Goal: Task Accomplishment & Management: Complete application form

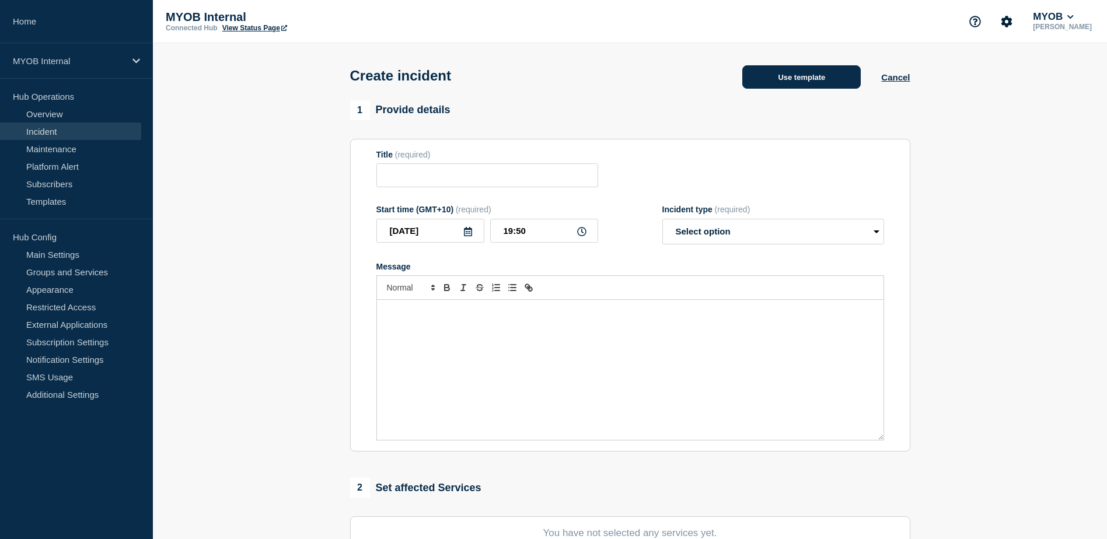
click at [788, 78] on button "Use template" at bounding box center [801, 76] width 118 height 23
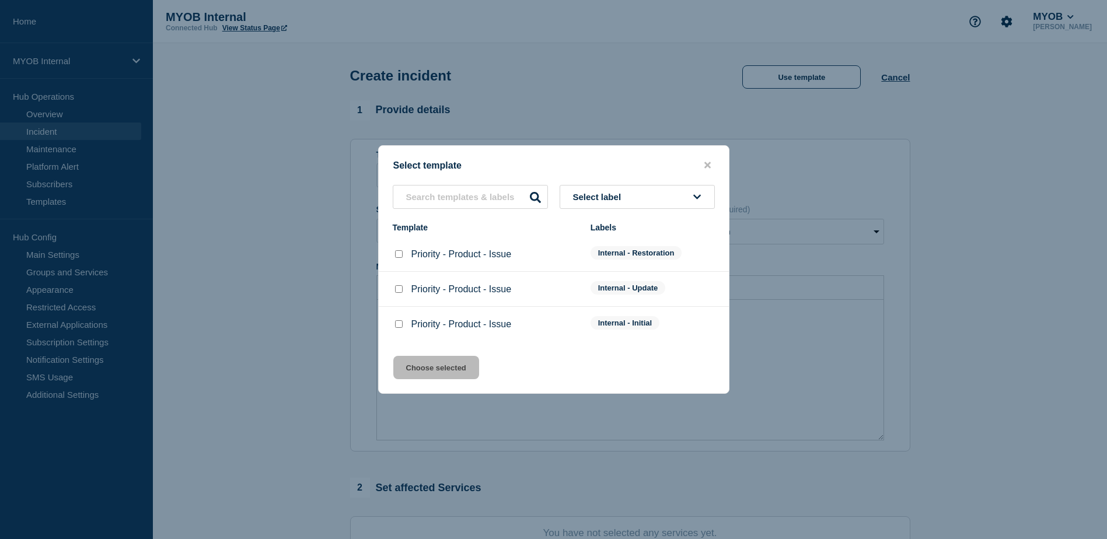
click at [402, 327] on input "Priority - Product - Issue checkbox" at bounding box center [399, 324] width 8 height 8
checkbox input "true"
click at [436, 376] on button "Choose selected" at bounding box center [436, 367] width 86 height 23
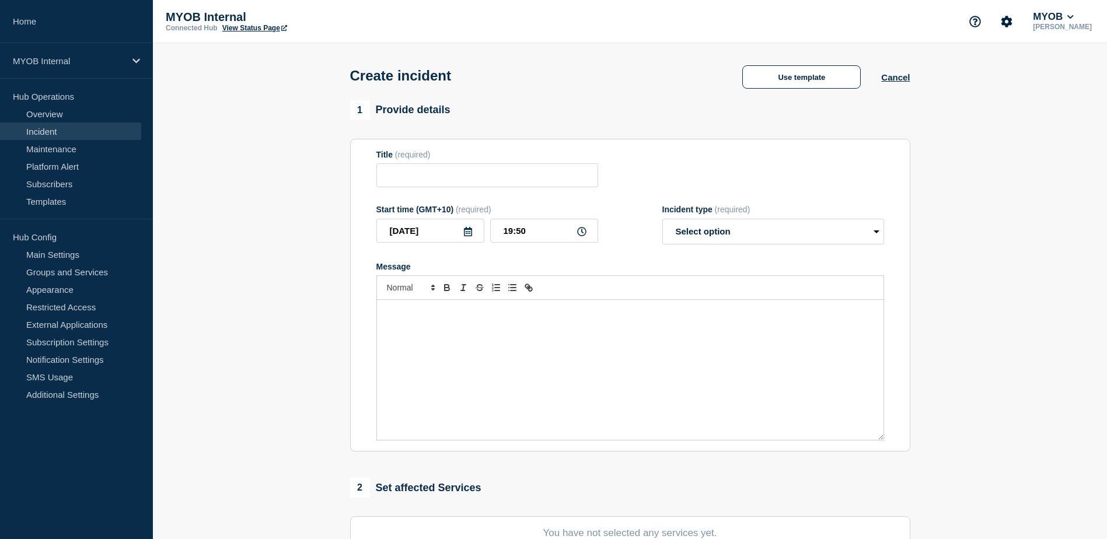
type input "Priority - Product - Issue"
select select "investigating"
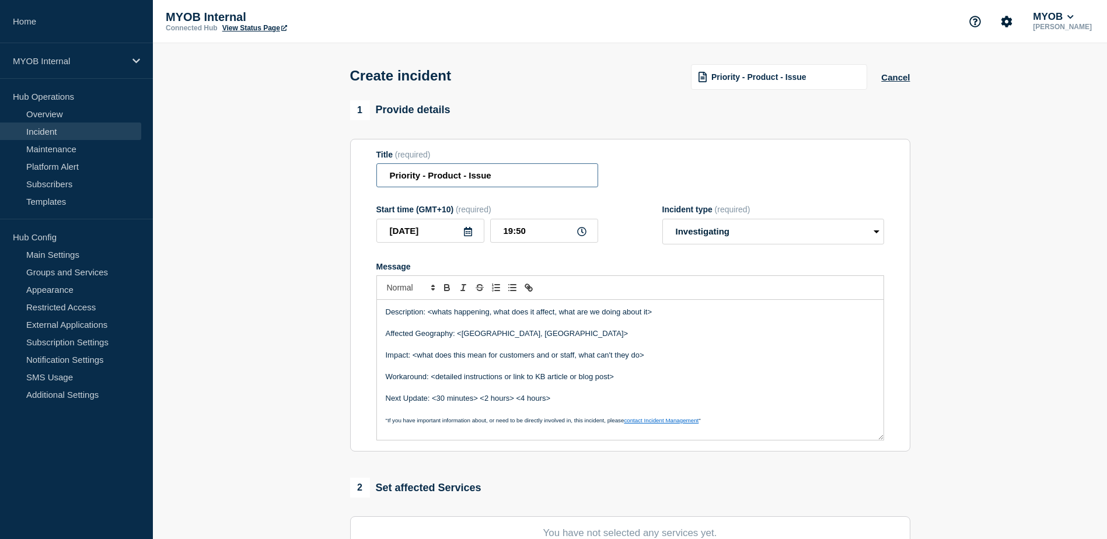
click at [420, 179] on input "Priority - Product - Issue" at bounding box center [487, 175] width 222 height 24
click at [466, 179] on input "Priority 3 - Product - Issue" at bounding box center [487, 175] width 222 height 24
click at [468, 179] on input "Priority 3 - Product - Issue" at bounding box center [487, 175] width 222 height 24
click at [544, 178] on input "Priority 3 - MYOB Business - Issue" at bounding box center [487, 175] width 222 height 24
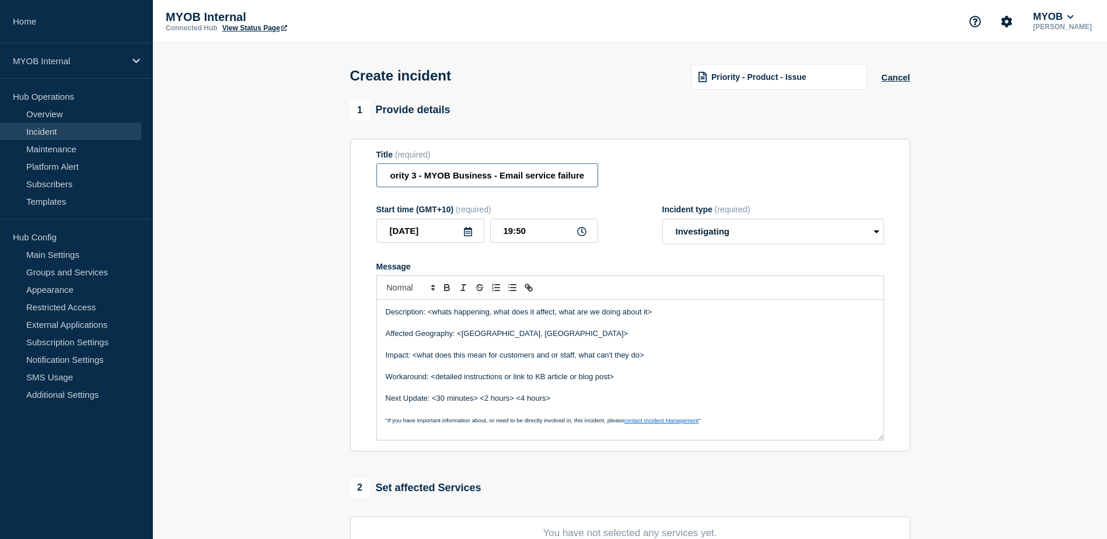
type input "Priority 3 - MYOB Business - Email service failure"
drag, startPoint x: 673, startPoint y: 313, endPoint x: 430, endPoint y: 310, distance: 242.8
click at [430, 310] on p "Description: <whats happening, what does it affect, what are we doing about it>" at bounding box center [630, 312] width 489 height 11
click at [651, 315] on p "Description: From 4:45 pm till 7:45 Pm AEST" at bounding box center [630, 312] width 489 height 11
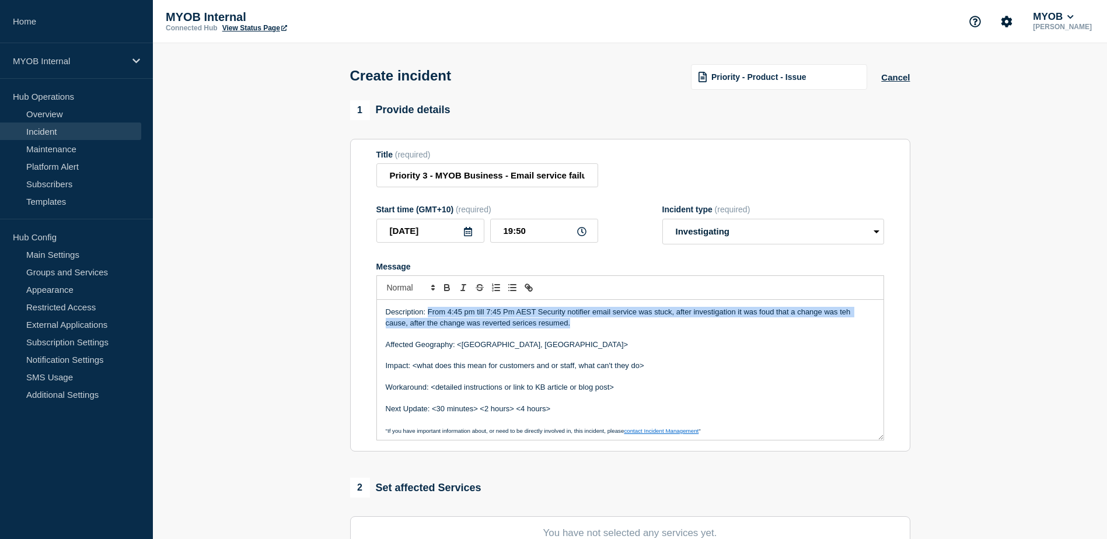
drag, startPoint x: 596, startPoint y: 326, endPoint x: 427, endPoint y: 313, distance: 170.3
click at [427, 313] on p "Description: From 4:45 pm till 7:45 Pm AEST Security notifier email service was…" at bounding box center [630, 318] width 489 height 22
copy p "From 4:45 pm till 7:45 Pm AEST Security notifier email service was stuck, after…"
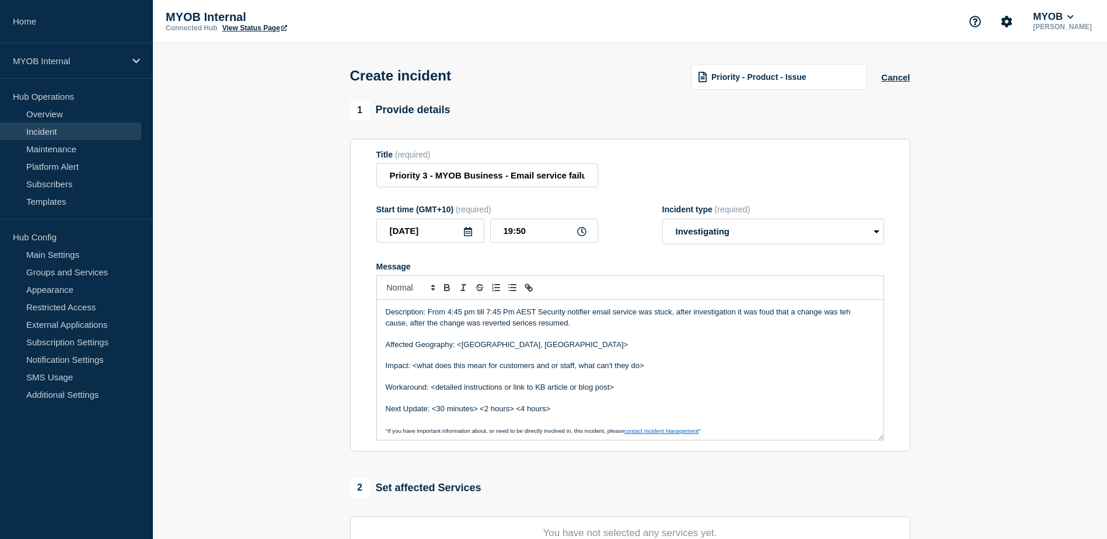
click at [624, 349] on p "Affected Geography: <[GEOGRAPHIC_DATA], [GEOGRAPHIC_DATA]>" at bounding box center [630, 345] width 489 height 11
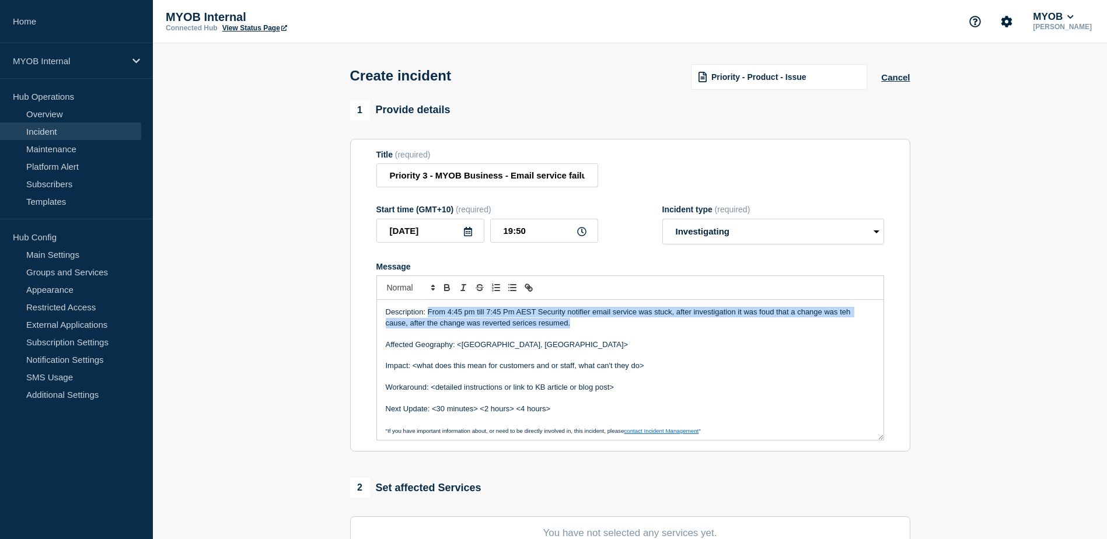
drag, startPoint x: 582, startPoint y: 326, endPoint x: 428, endPoint y: 312, distance: 154.7
click at [428, 312] on p "Description: From 4:45 pm till 7:45 Pm AEST Security notifier email service was…" at bounding box center [630, 318] width 489 height 22
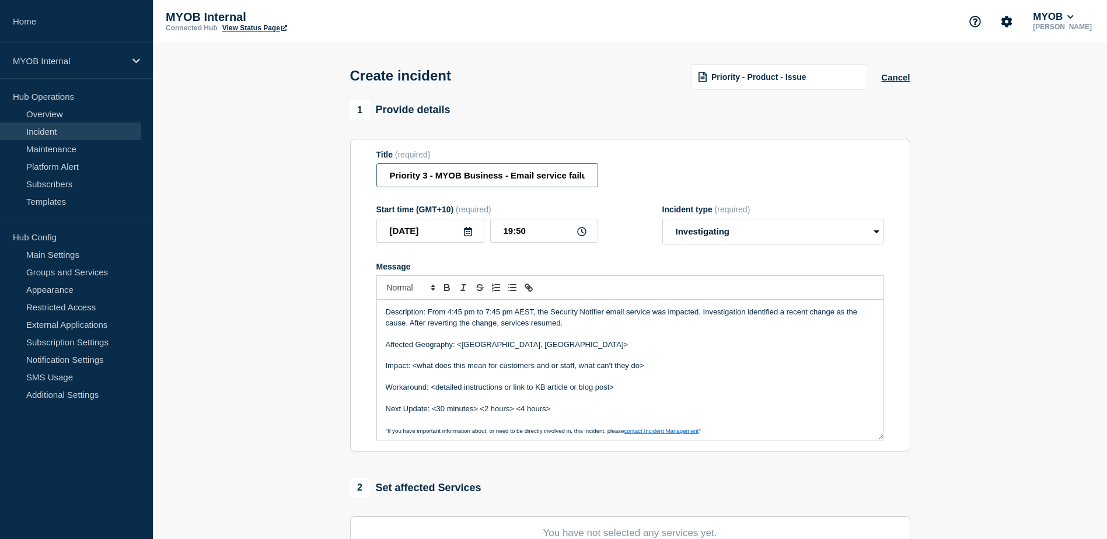
click at [386, 174] on input "Priority 3 - MYOB Business - Email service failure" at bounding box center [487, 175] width 222 height 24
click at [763, 82] on span "Priority - Product - Issue" at bounding box center [758, 76] width 95 height 9
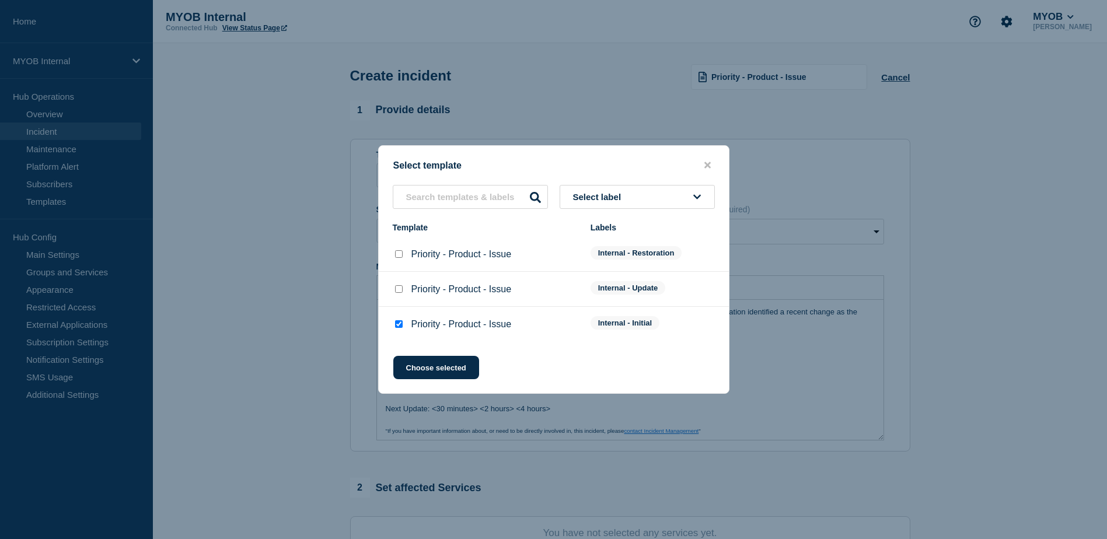
click at [399, 255] on input "Priority - Product - Issue checkbox" at bounding box center [399, 254] width 8 height 8
checkbox input "true"
checkbox input "false"
click at [425, 369] on button "Choose selected" at bounding box center [436, 367] width 86 height 23
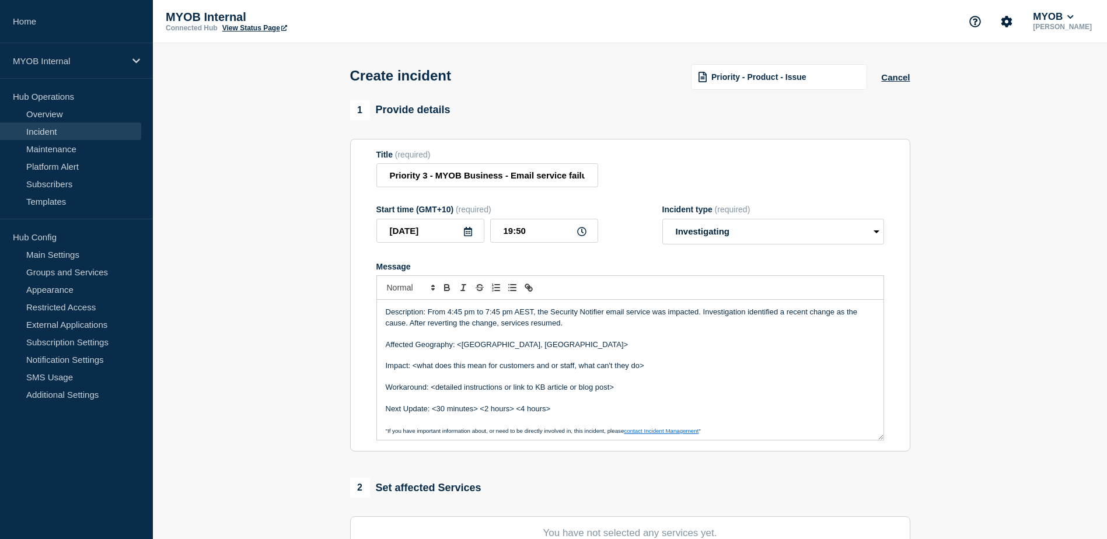
select select "Select option"
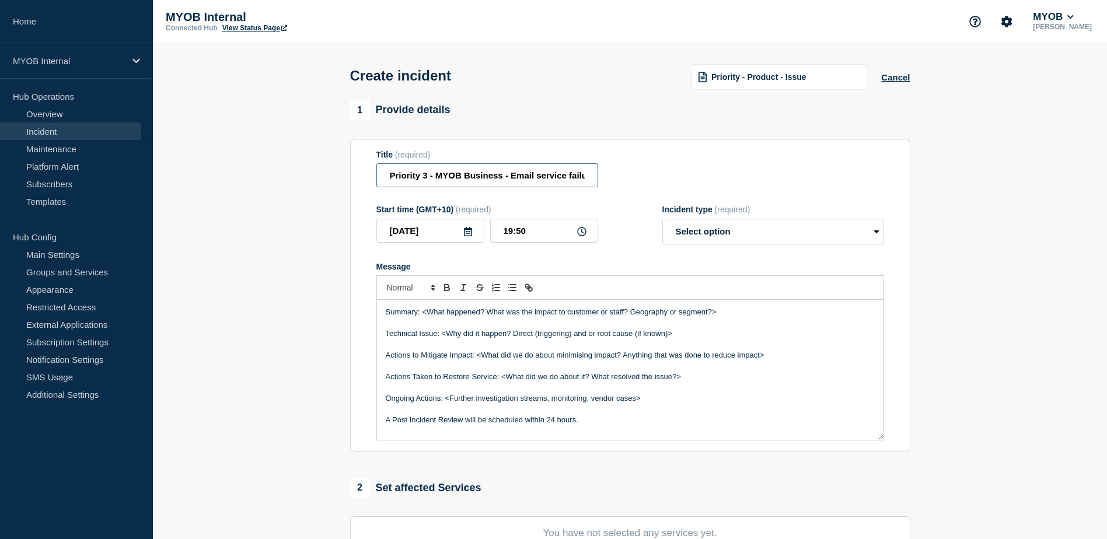
click at [389, 180] on input "Priority 3 - MYOB Business - Email service failure" at bounding box center [487, 175] width 222 height 24
type input "First & Final Priority 3 - MYOB Business - Email service failure"
drag, startPoint x: 727, startPoint y: 315, endPoint x: 423, endPoint y: 306, distance: 304.7
click at [423, 306] on div "Summary: <What happened? What was the impact to customer or staff? Geography or…" at bounding box center [630, 370] width 507 height 140
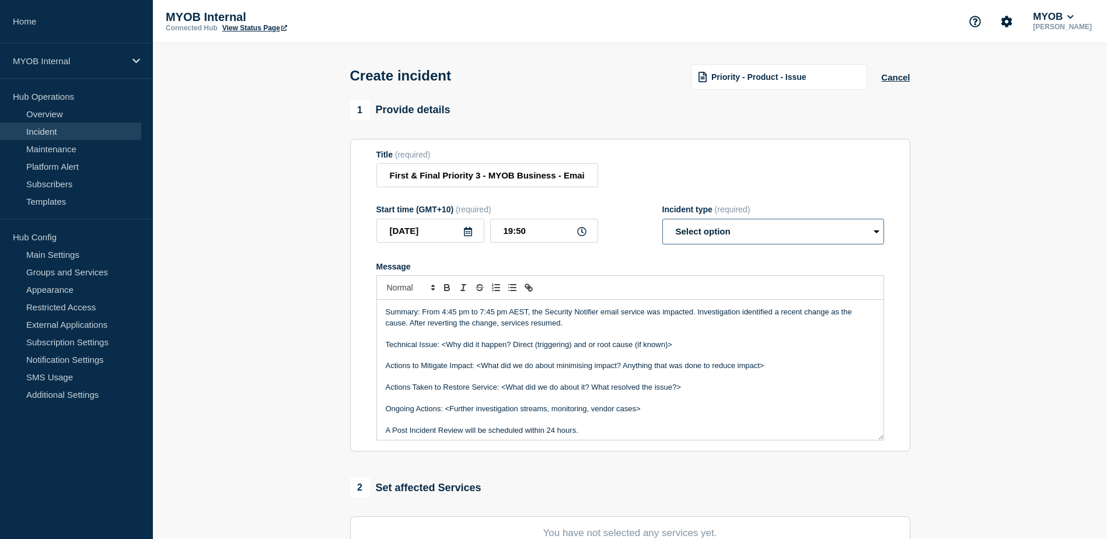
click at [743, 229] on select "Select option Investigating Identified Monitoring" at bounding box center [773, 232] width 222 height 26
select select "monitoring"
click at [662, 221] on select "Select option Investigating Identified Monitoring" at bounding box center [773, 232] width 222 height 26
drag, startPoint x: 693, startPoint y: 347, endPoint x: 442, endPoint y: 350, distance: 251.5
click at [442, 350] on p "Technical Issue: <Why did it happen? Direct (triggering) and or root cause (if …" at bounding box center [630, 345] width 489 height 11
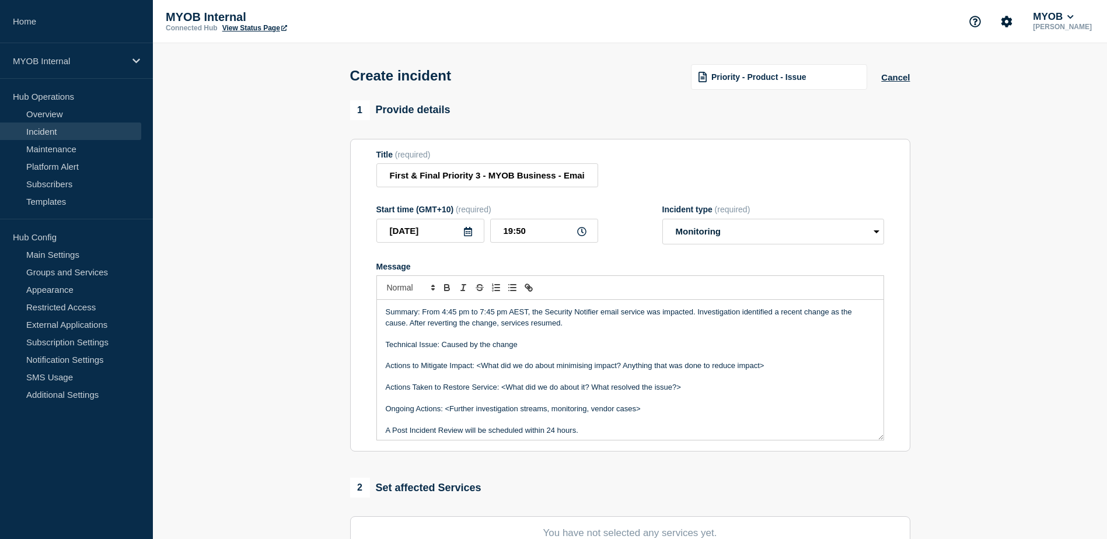
drag, startPoint x: 772, startPoint y: 369, endPoint x: 375, endPoint y: 368, distance: 396.8
click at [375, 368] on section "Title (required) First & Final Priority 3 - MYOB Business - Email service failu…" at bounding box center [630, 295] width 560 height 313
drag, startPoint x: 703, startPoint y: 367, endPoint x: 504, endPoint y: 365, distance: 198.4
click at [504, 365] on p "Actions Taken to Restore Service: <What did we do about it? What resolved the i…" at bounding box center [630, 366] width 489 height 11
drag, startPoint x: 659, startPoint y: 390, endPoint x: 444, endPoint y: 387, distance: 214.8
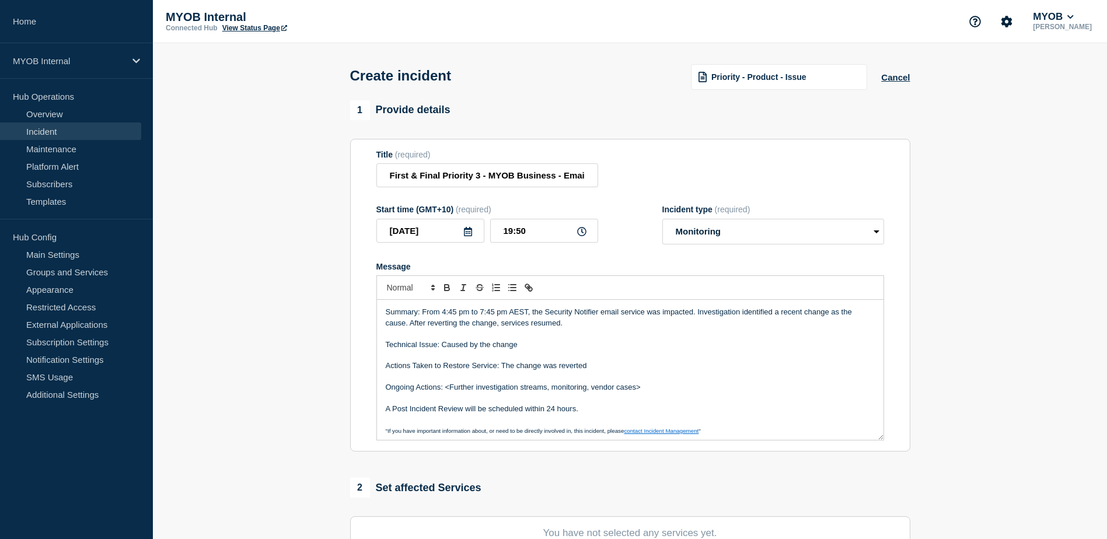
click at [444, 387] on p "Ongoing Actions: <Further investigation streams, monitoring, vendor cases>" at bounding box center [630, 387] width 489 height 11
drag, startPoint x: 590, startPoint y: 414, endPoint x: 382, endPoint y: 408, distance: 208.4
click at [382, 408] on div "Summary: From 4:45 pm to 7:45 pm AEST, the Security Notifier email service was …" at bounding box center [630, 370] width 507 height 140
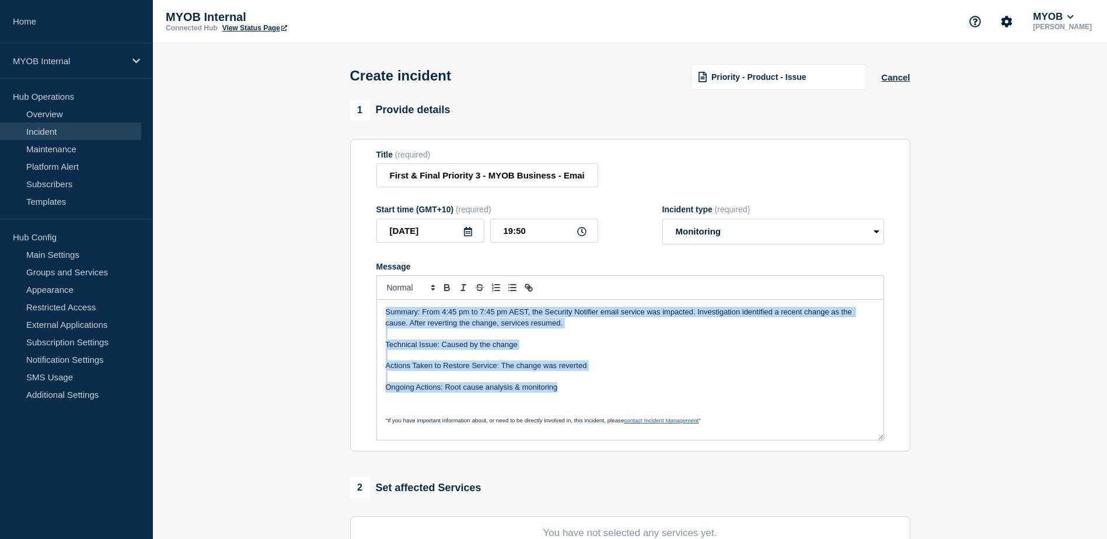
drag, startPoint x: 584, startPoint y: 393, endPoint x: 344, endPoint y: 286, distance: 262.6
click at [344, 286] on div "1 Provide details Title (required) First & Final Priority 3 - MYOB Business - E…" at bounding box center [630, 434] width 574 height 668
copy div "Summary: From 4:45 pm to 7:45 pm AEST, the Security Notifier email service was …"
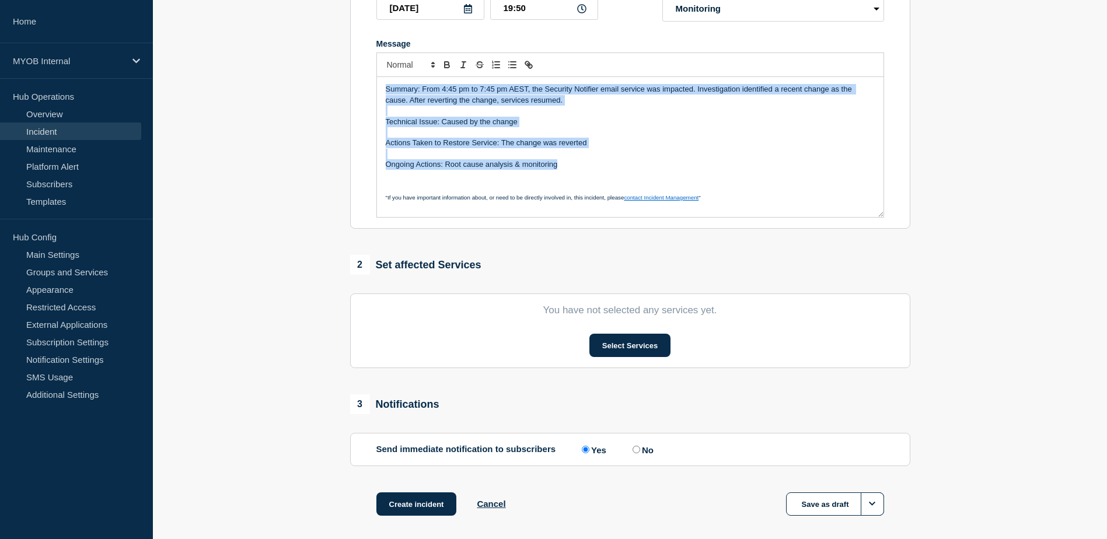
scroll to position [278, 0]
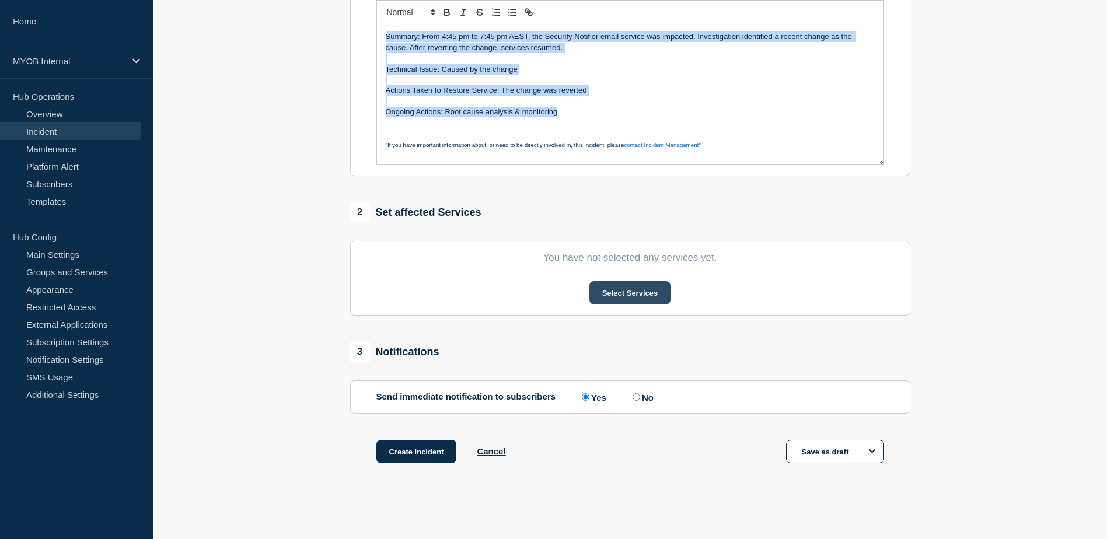
click at [635, 291] on button "Select Services" at bounding box center [629, 292] width 81 height 23
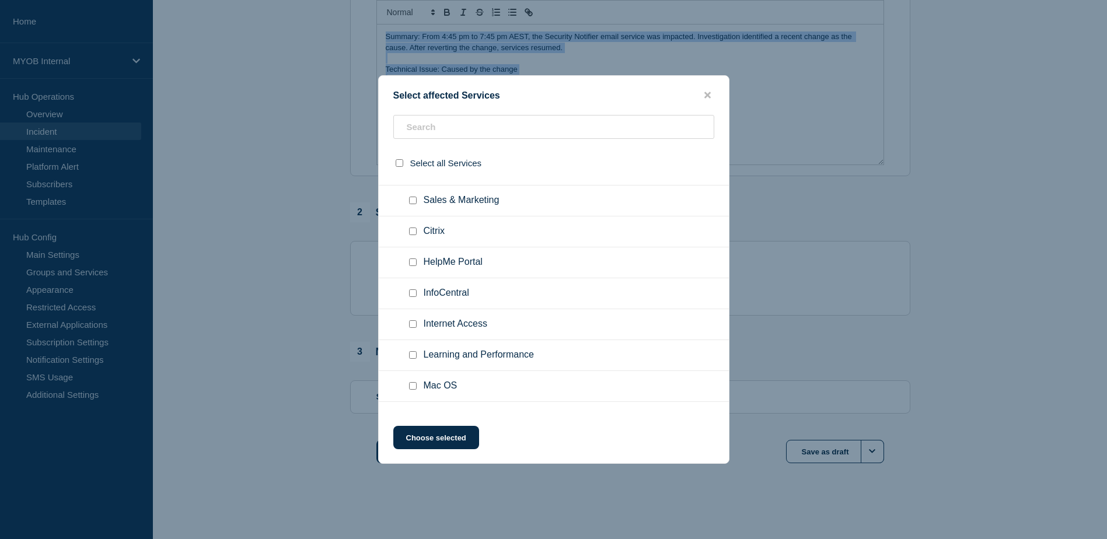
scroll to position [58, 0]
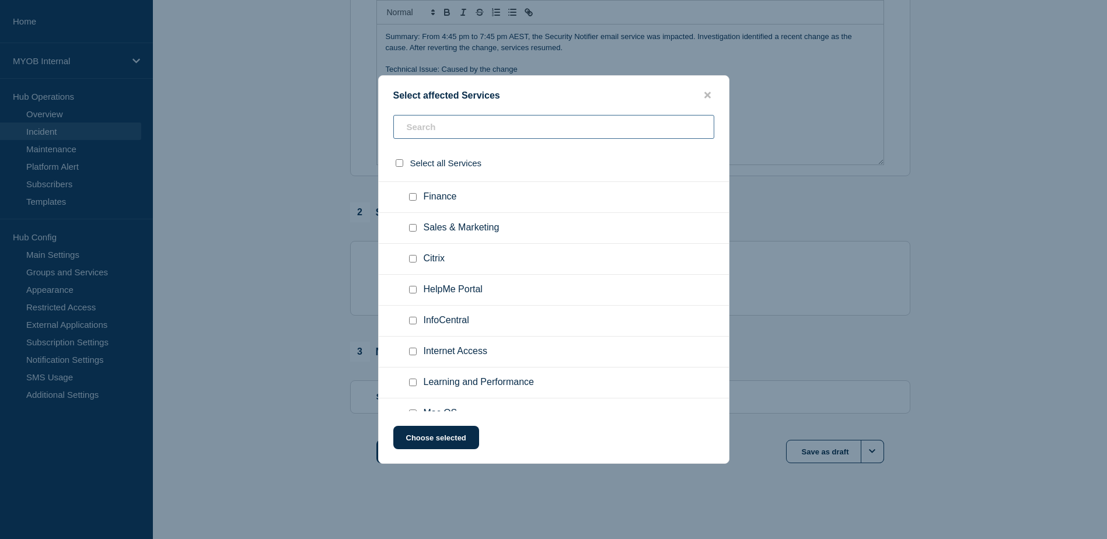
click at [464, 131] on input "text" at bounding box center [553, 127] width 321 height 24
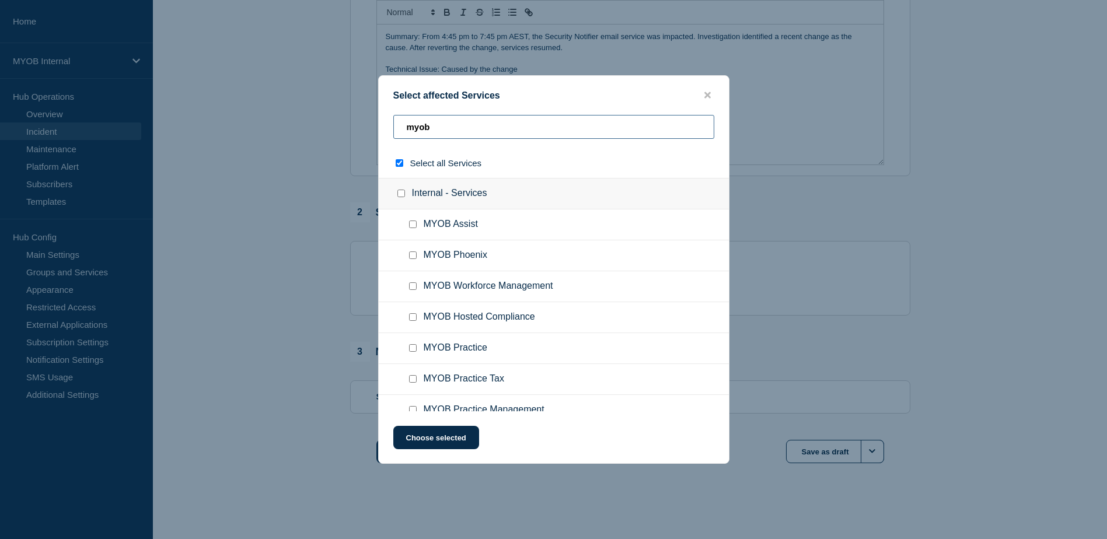
type input "myobb"
checkbox input "true"
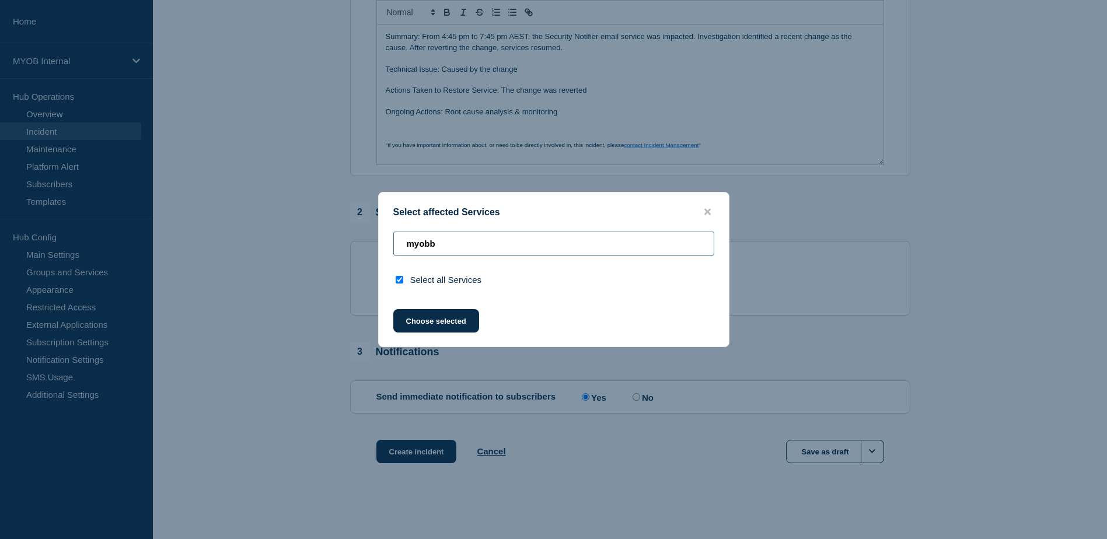
type input "myob"
checkbox input "false"
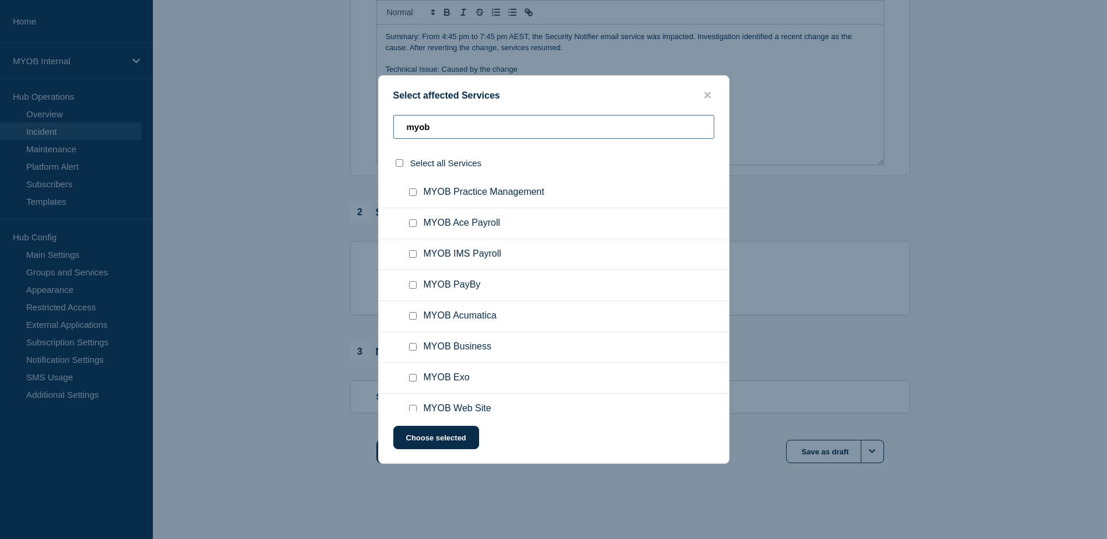
scroll to position [231, 0]
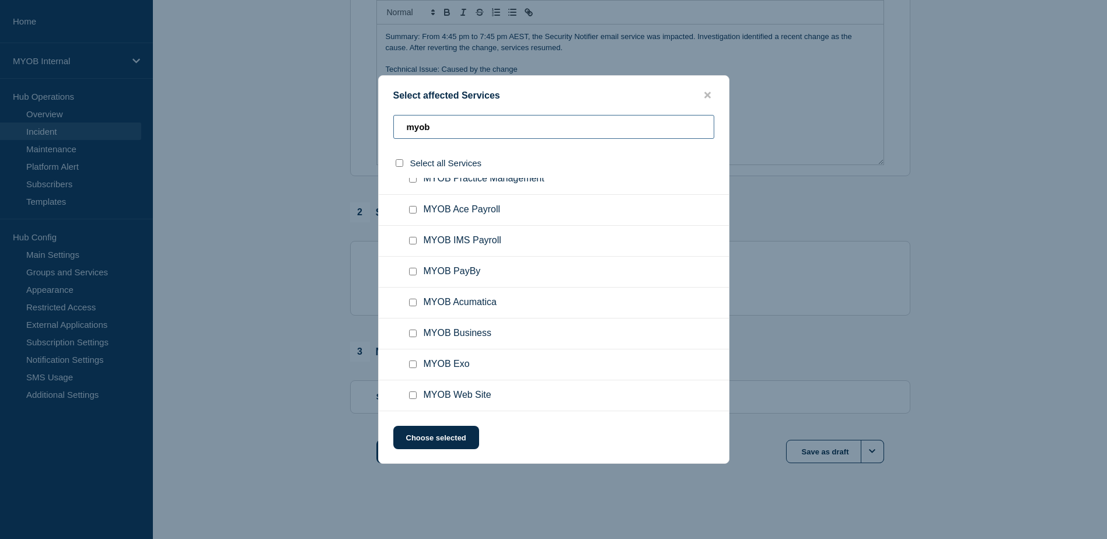
type input "myob"
click at [410, 336] on input "MYOB Business checkbox" at bounding box center [413, 334] width 8 height 8
checkbox input "true"
click at [440, 444] on button "Choose selected" at bounding box center [436, 437] width 86 height 23
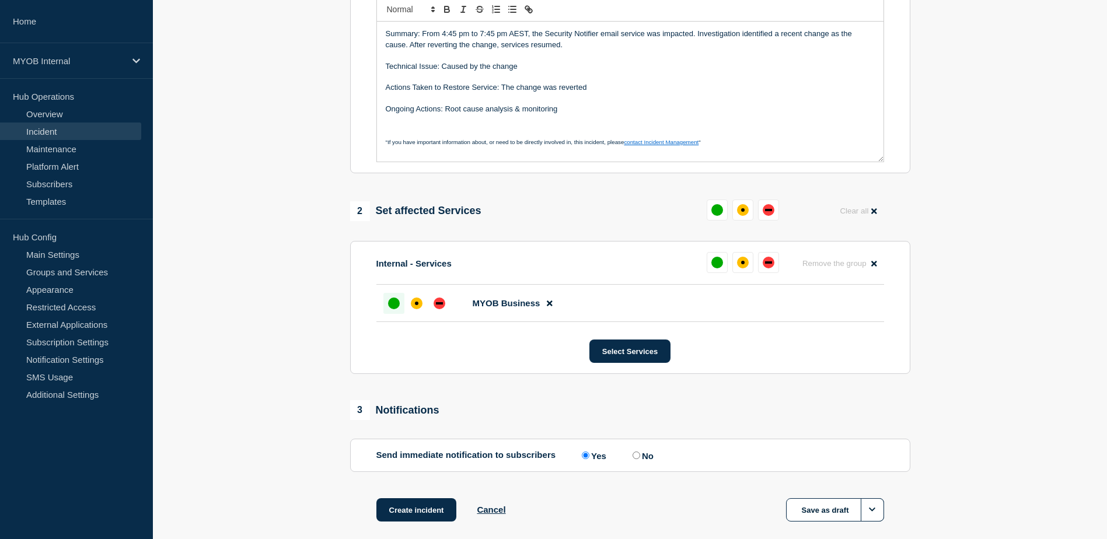
click at [392, 308] on div "up" at bounding box center [394, 304] width 12 height 12
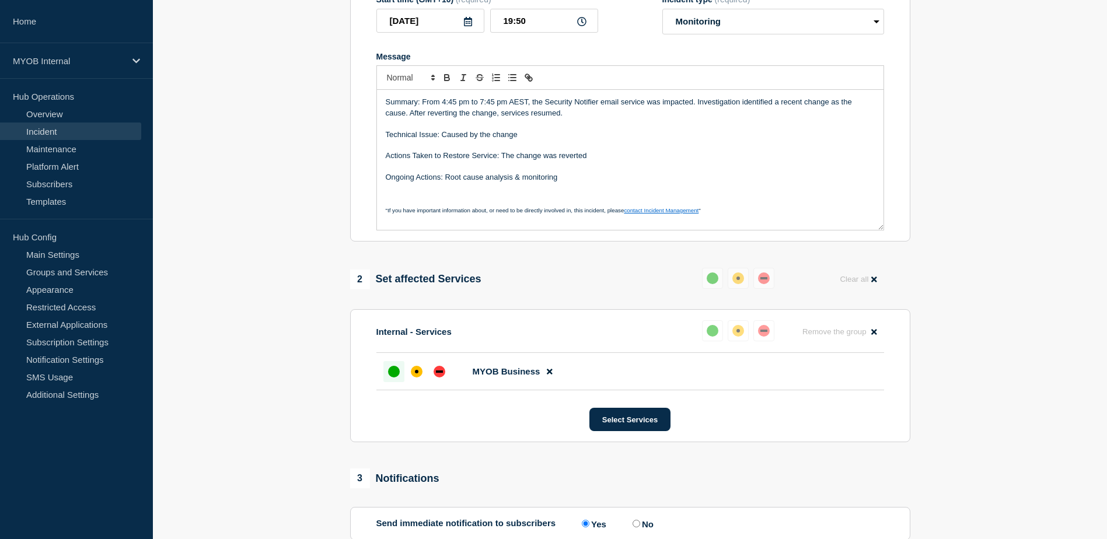
scroll to position [45, 0]
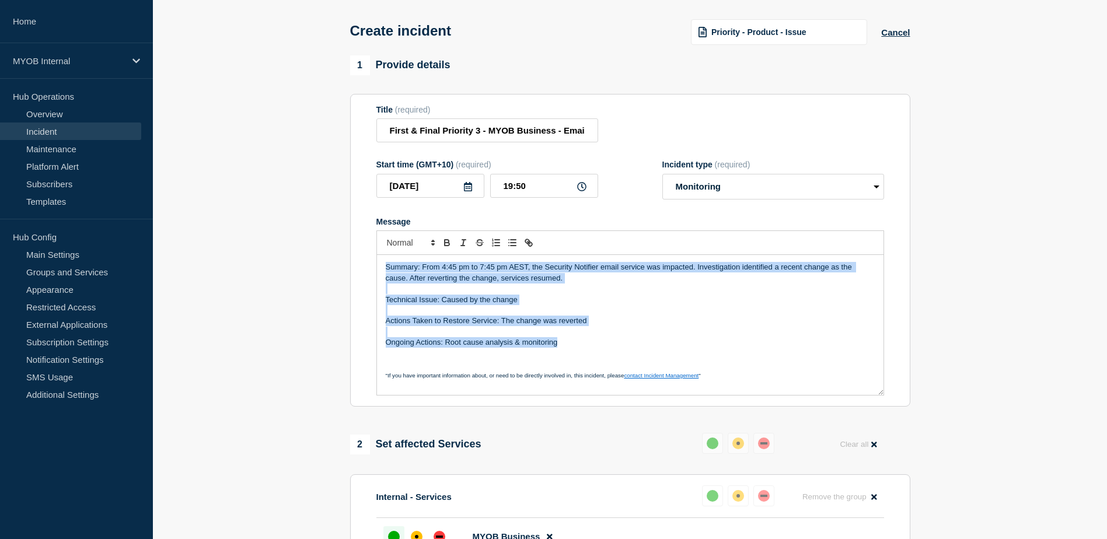
drag, startPoint x: 578, startPoint y: 347, endPoint x: 368, endPoint y: 261, distance: 226.9
click at [368, 261] on section "Title (required) First & Final Priority 3 - MYOB Business - Email service failu…" at bounding box center [630, 250] width 560 height 313
copy div "Summary: From 4:45 pm to 7:45 pm AEST, the Security Notifier email service was …"
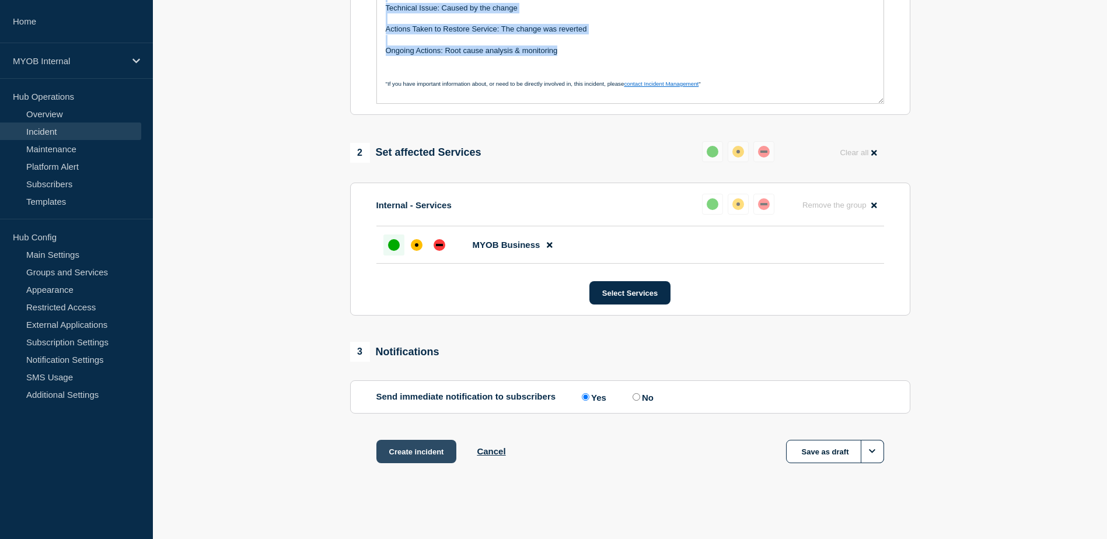
scroll to position [340, 0]
click at [425, 454] on button "Create incident" at bounding box center [416, 451] width 81 height 23
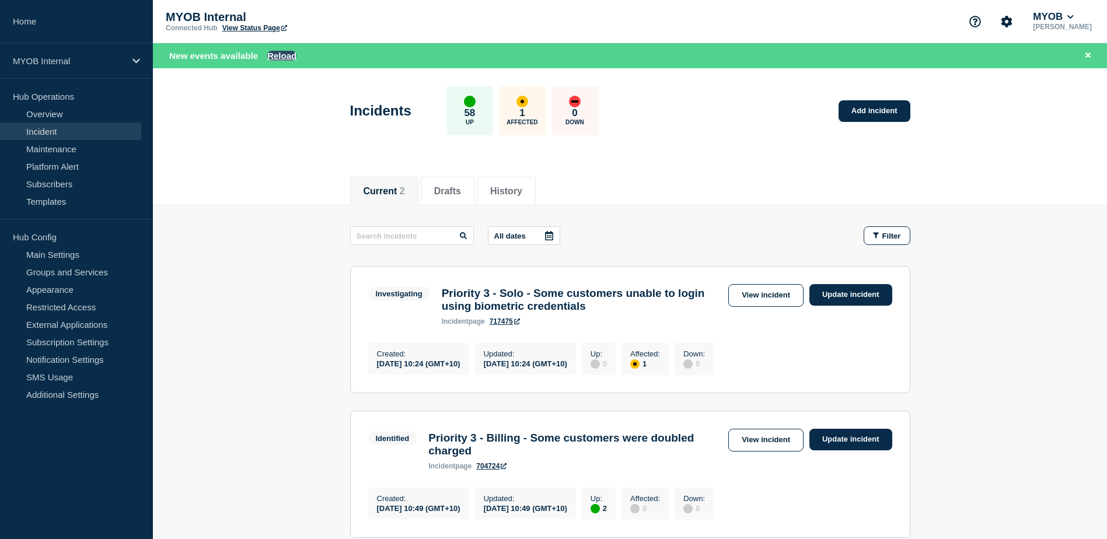
click at [291, 58] on button "Reload" at bounding box center [281, 56] width 29 height 10
